Goal: Task Accomplishment & Management: Manage account settings

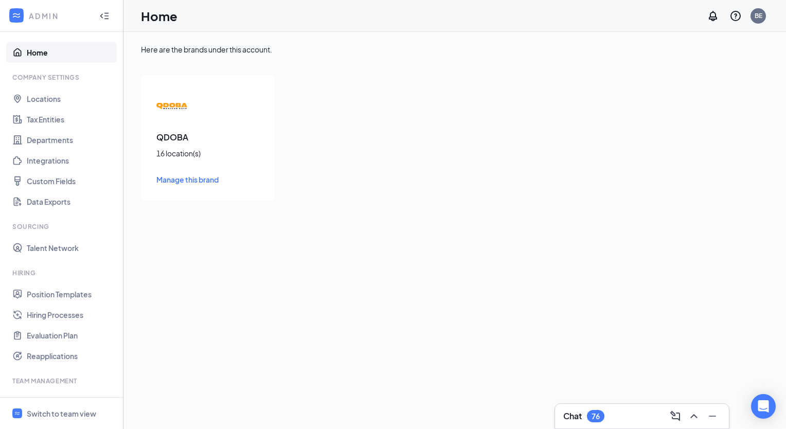
click at [185, 180] on span "Manage this brand" at bounding box center [187, 179] width 62 height 9
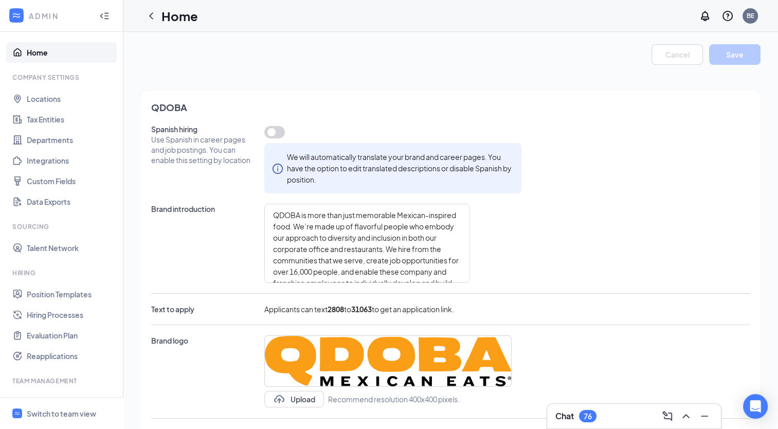
click at [99, 14] on icon "Collapse" at bounding box center [104, 16] width 10 height 10
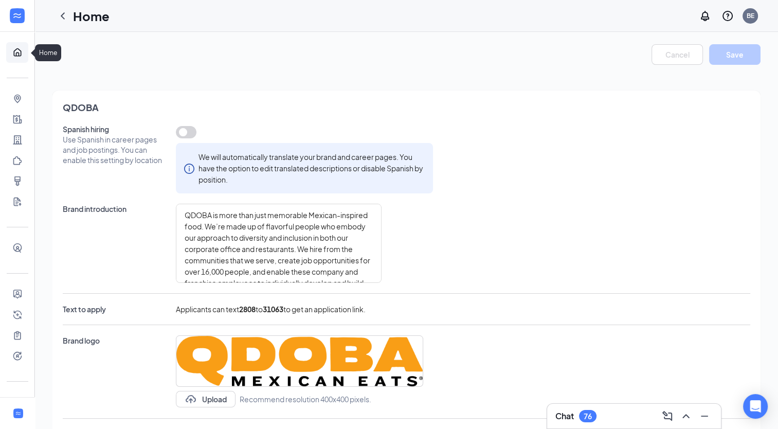
click at [27, 52] on link "Home" at bounding box center [32, 52] width 10 height 21
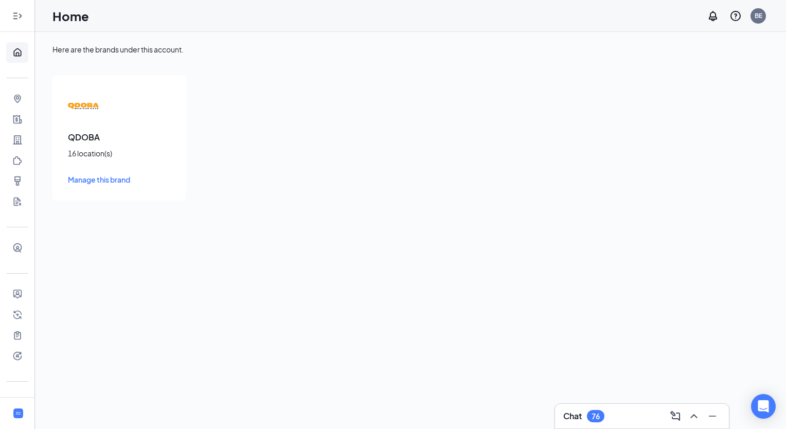
click at [13, 18] on icon "Expand" at bounding box center [17, 16] width 10 height 10
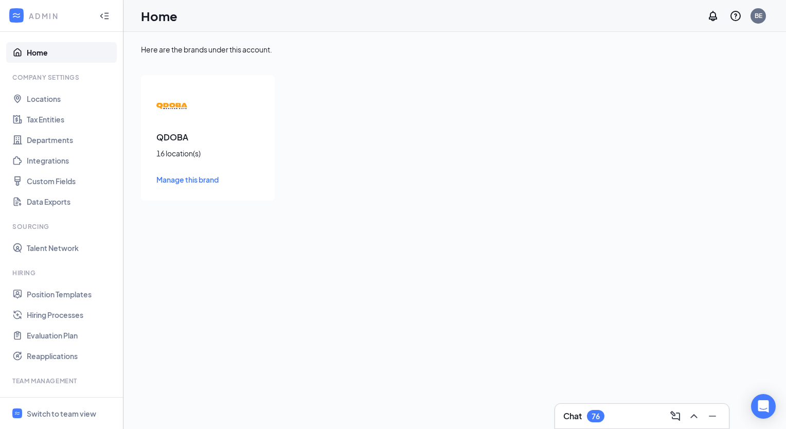
click at [189, 178] on span "Manage this brand" at bounding box center [187, 179] width 62 height 9
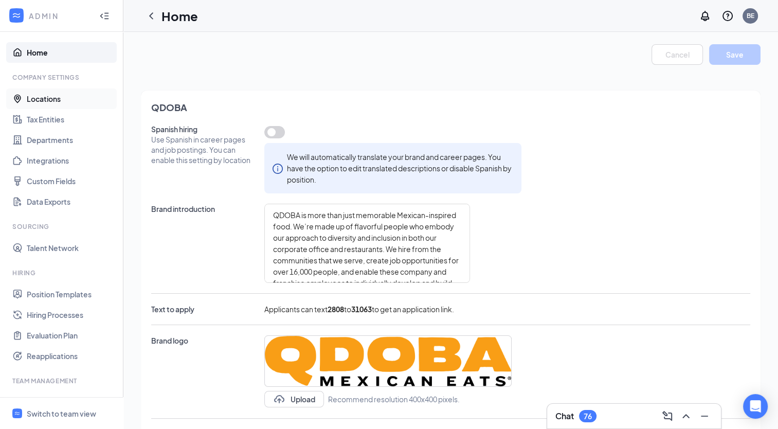
click at [48, 99] on link "Locations" at bounding box center [71, 98] width 88 height 21
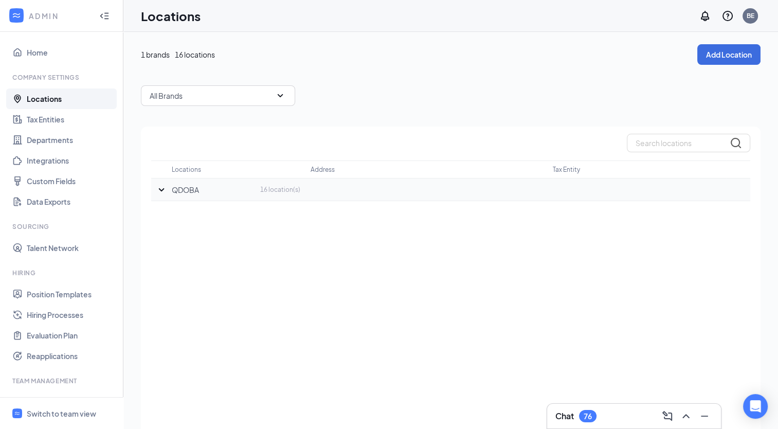
click at [162, 191] on icon "SmallChevronDown" at bounding box center [161, 190] width 12 height 12
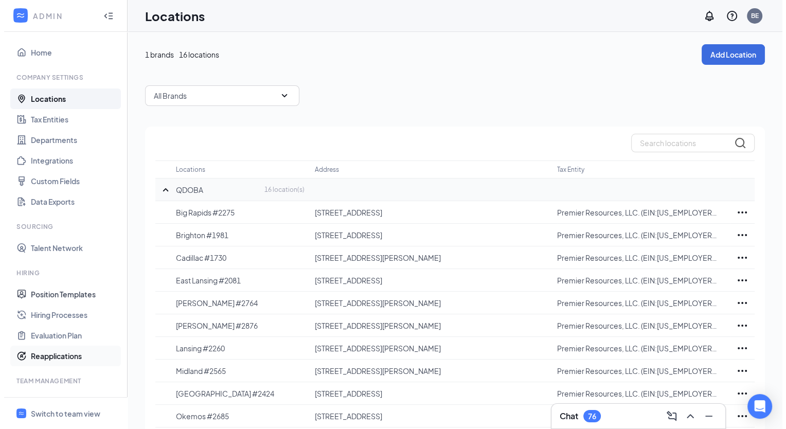
scroll to position [86, 0]
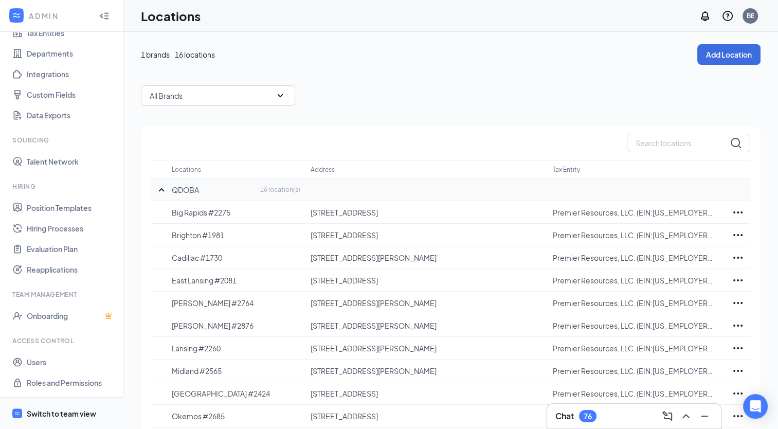
click at [84, 408] on div "Switch to team view" at bounding box center [61, 413] width 69 height 10
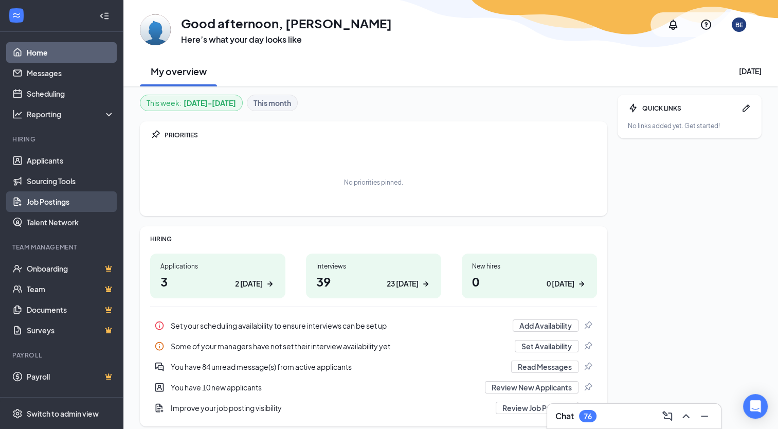
click at [53, 207] on link "Job Postings" at bounding box center [71, 201] width 88 height 21
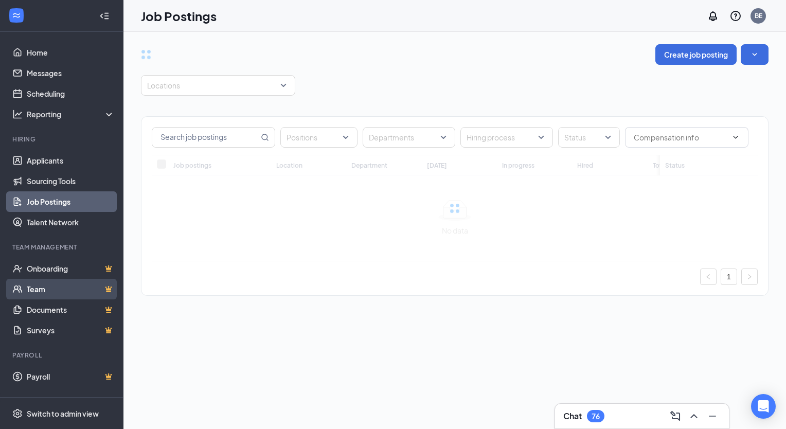
click at [43, 292] on link "Team" at bounding box center [71, 289] width 88 height 21
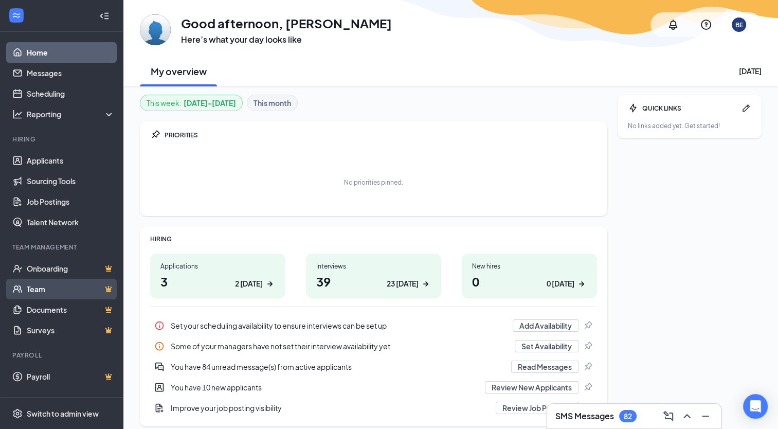
click at [41, 288] on link "Team" at bounding box center [71, 289] width 88 height 21
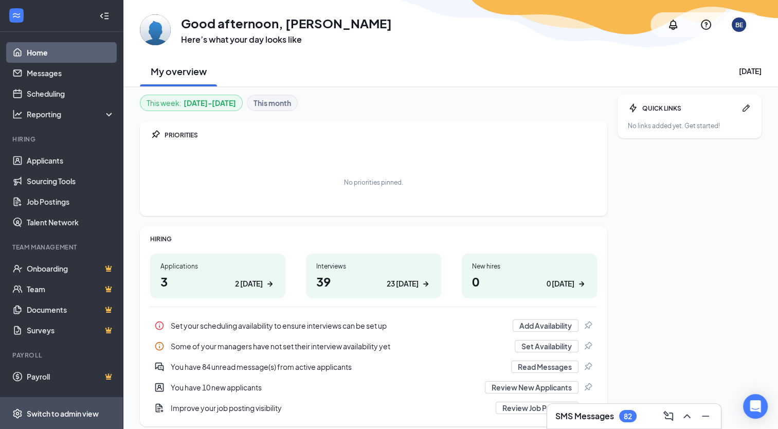
click at [64, 412] on div "Switch to admin view" at bounding box center [63, 413] width 72 height 10
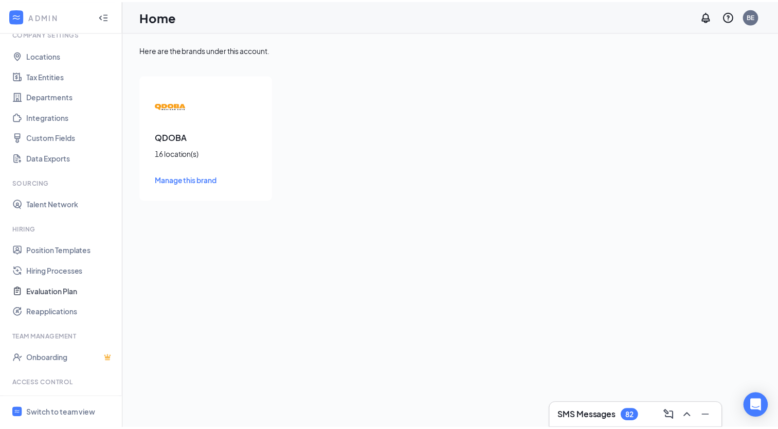
scroll to position [86, 0]
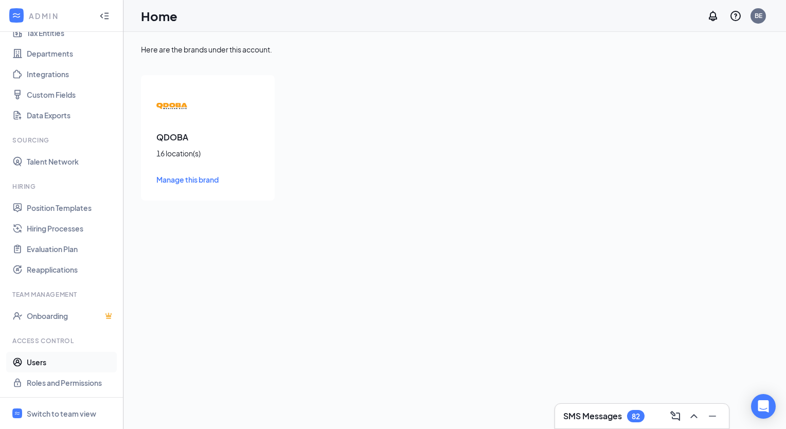
click at [39, 360] on link "Users" at bounding box center [71, 362] width 88 height 21
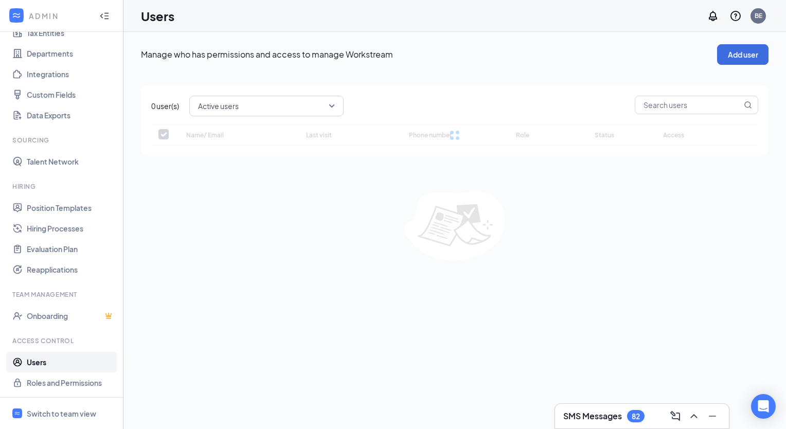
checkbox input "false"
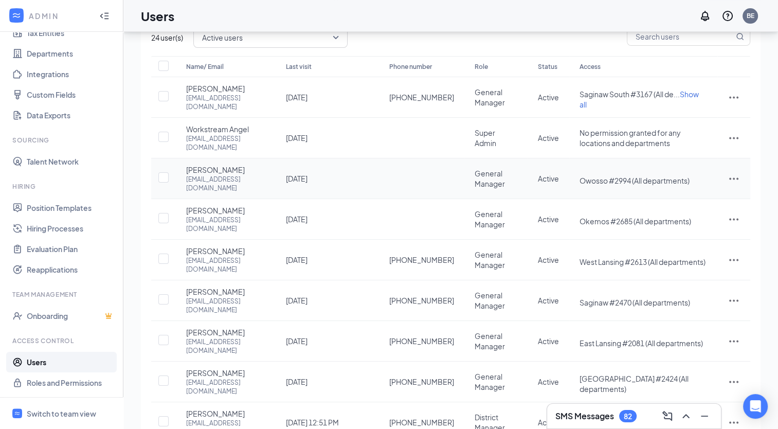
scroll to position [99, 0]
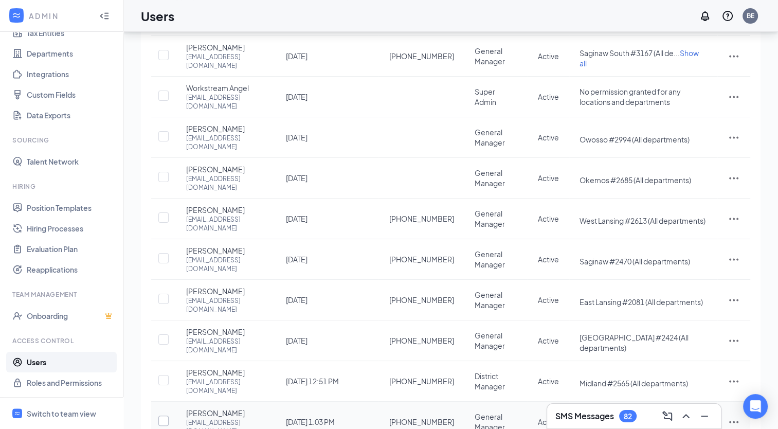
click at [164, 415] on input "checkbox" at bounding box center [163, 420] width 10 height 10
click at [163, 416] on input "checkbox" at bounding box center [163, 421] width 10 height 10
checkbox input "false"
click at [491, 398] on div "Name/ Email Last visit Phone number Role Status Access Chase Reynolds creynolds…" at bounding box center [450, 245] width 599 height 461
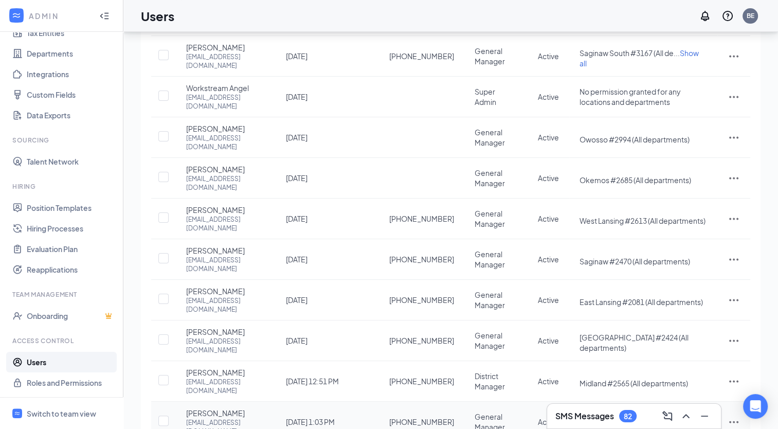
click at [734, 421] on icon "ActionsIcon" at bounding box center [733, 422] width 9 height 2
click at [684, 287] on span "Edit user" at bounding box center [681, 286] width 29 height 9
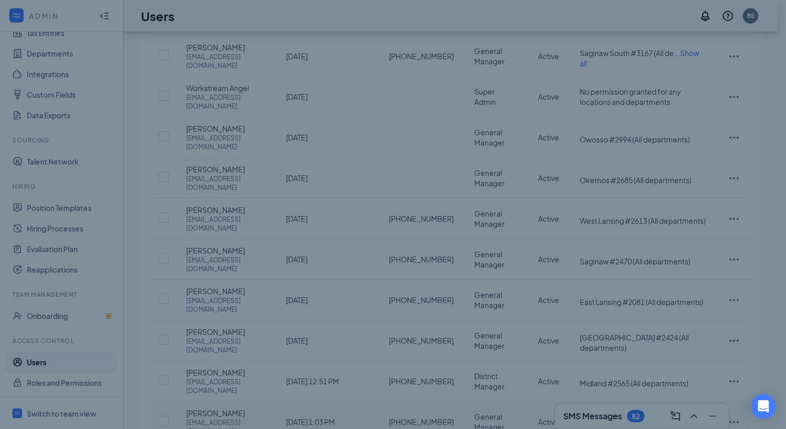
type input "(616) 835-3828"
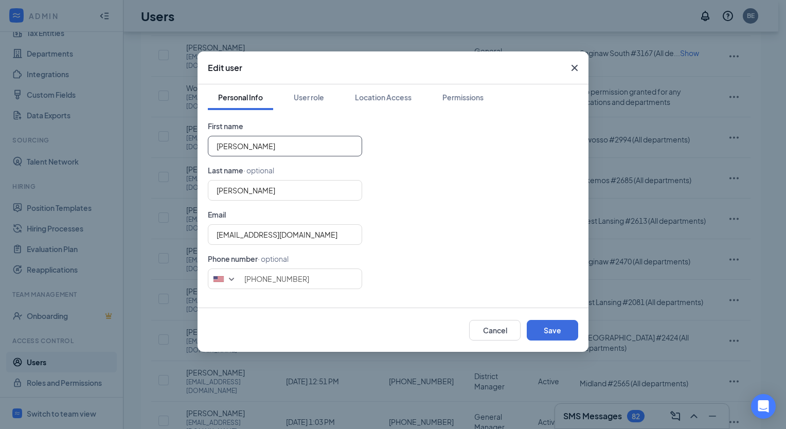
click at [257, 144] on input "Samantha" at bounding box center [285, 146] width 154 height 21
type input "S"
type input "Holmes"
type input "H"
type input "Katheryn"
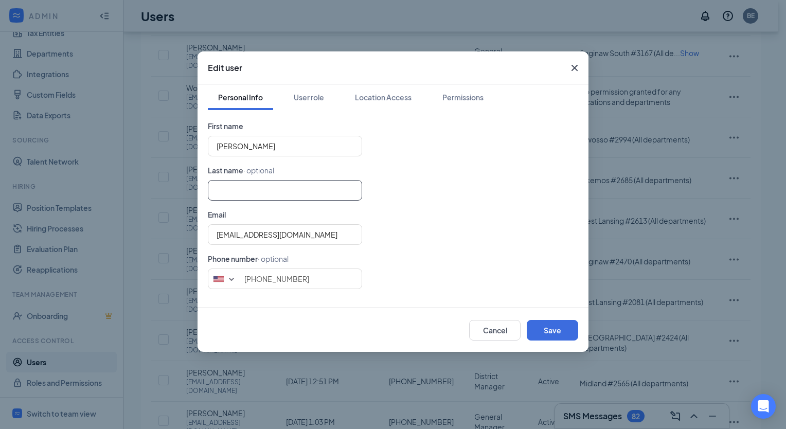
click at [238, 192] on input "text" at bounding box center [285, 190] width 154 height 21
type input "Dart"
click at [461, 188] on div "Dart" at bounding box center [393, 190] width 370 height 21
click at [308, 277] on input "(616) 835-3828" at bounding box center [285, 278] width 154 height 21
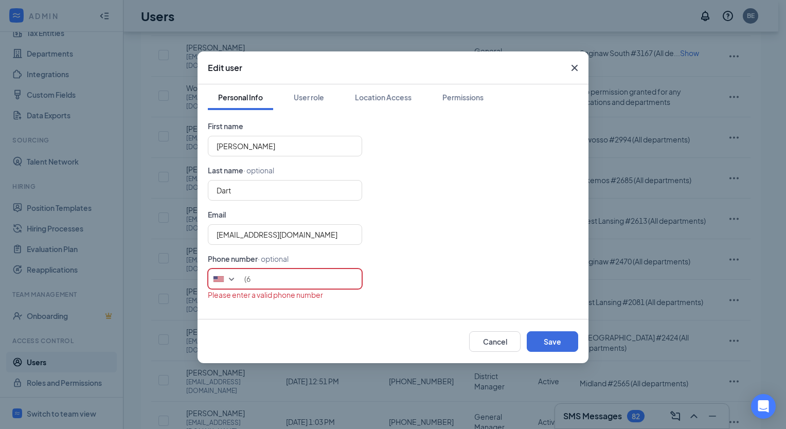
type input "("
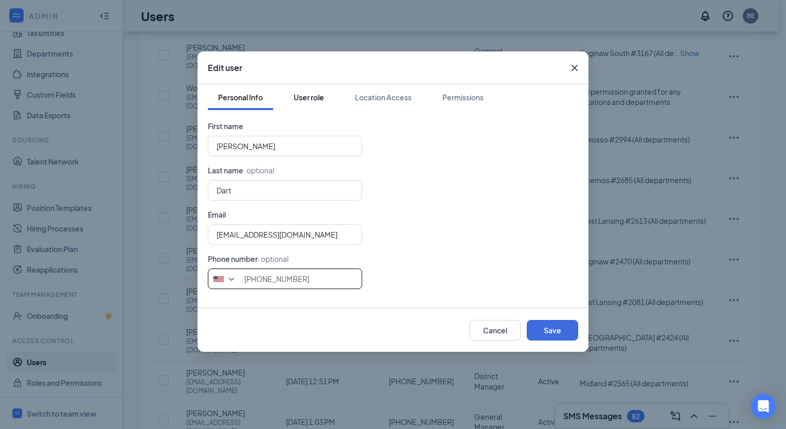
type input "248-240-7720"
click at [321, 100] on div "User role" at bounding box center [309, 97] width 30 height 10
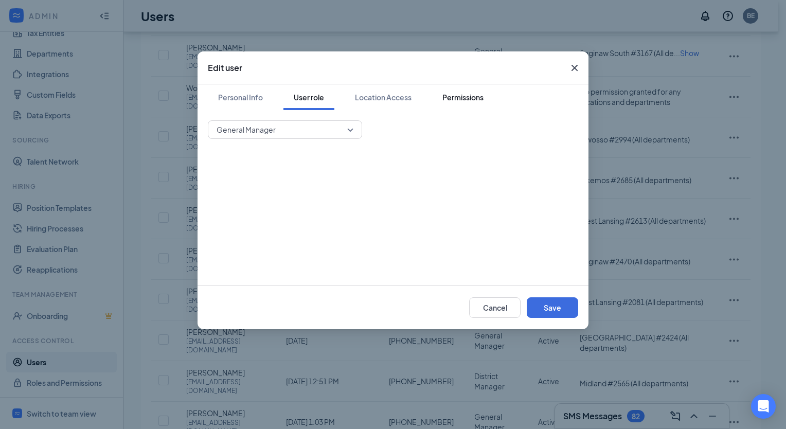
click at [452, 96] on div "Permissions" at bounding box center [462, 97] width 41 height 10
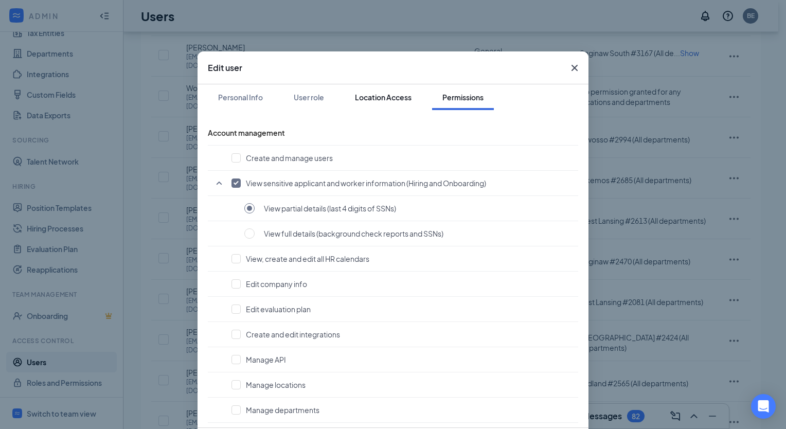
click at [391, 96] on div "Location Access" at bounding box center [383, 97] width 57 height 10
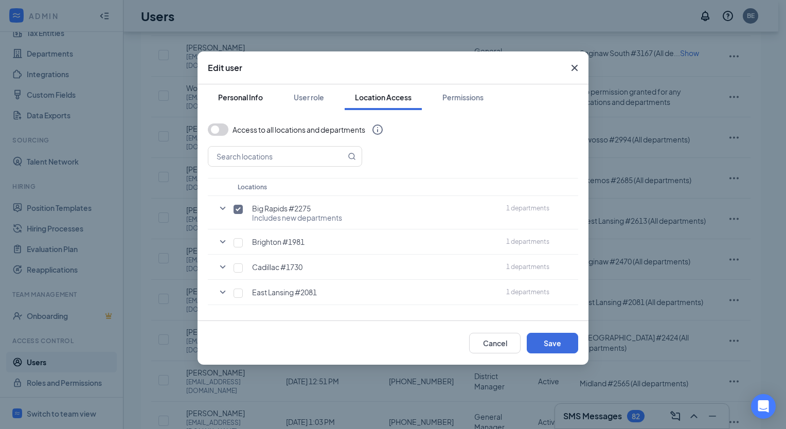
click at [250, 95] on div "Personal Info" at bounding box center [240, 97] width 45 height 10
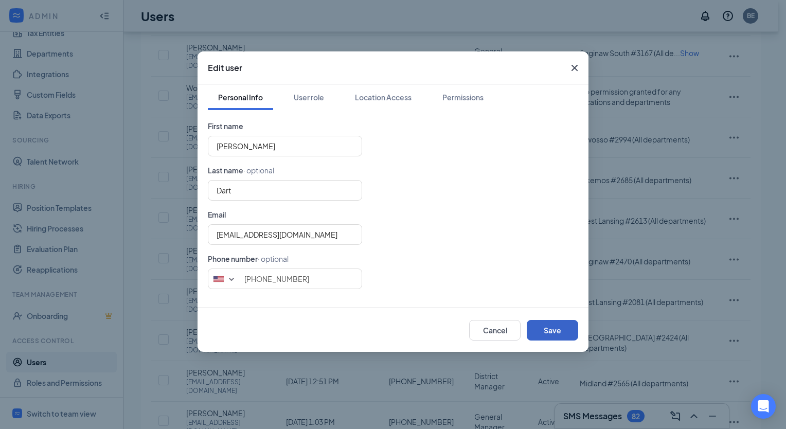
click at [557, 330] on button "Save" at bounding box center [552, 330] width 51 height 21
type input "2482407720"
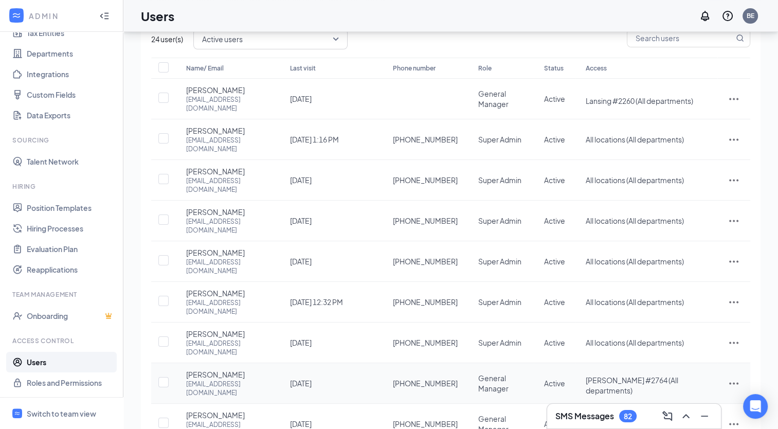
scroll to position [112, 0]
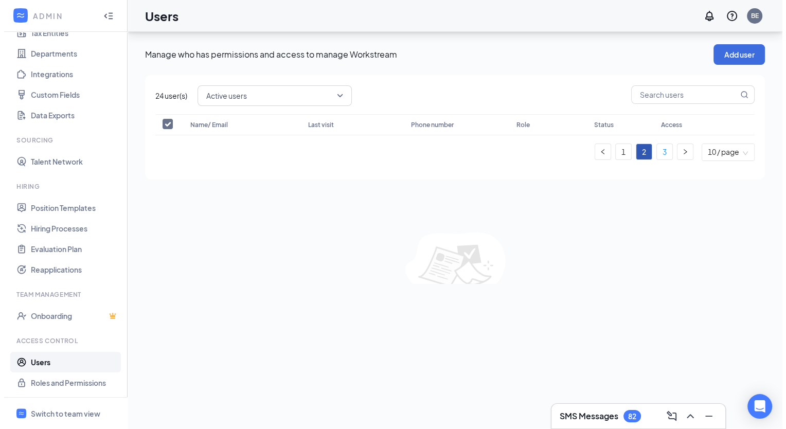
scroll to position [0, 0]
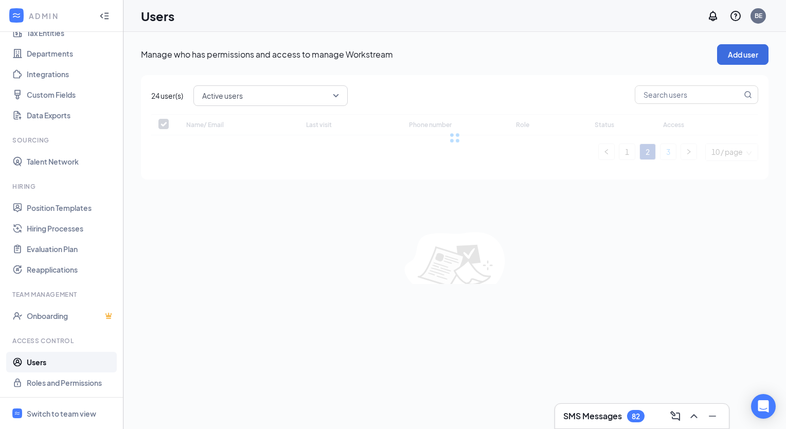
checkbox input "false"
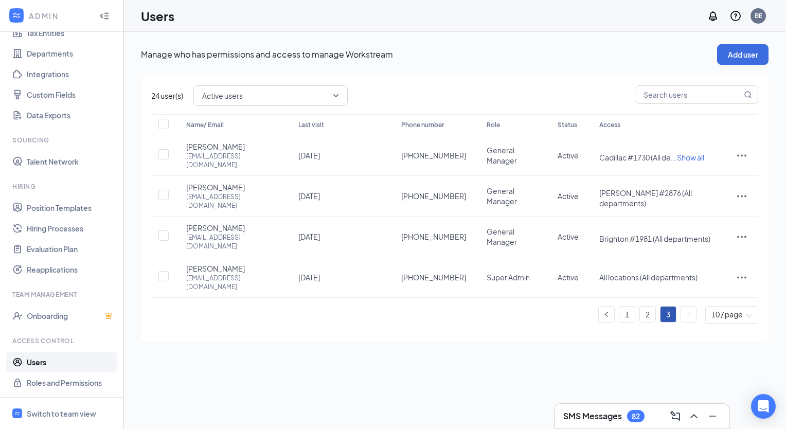
click at [476, 369] on div "Manage who has permissions and access to manage Workstream Add user 24 user(s) …" at bounding box center [454, 230] width 662 height 397
